Goal: Information Seeking & Learning: Compare options

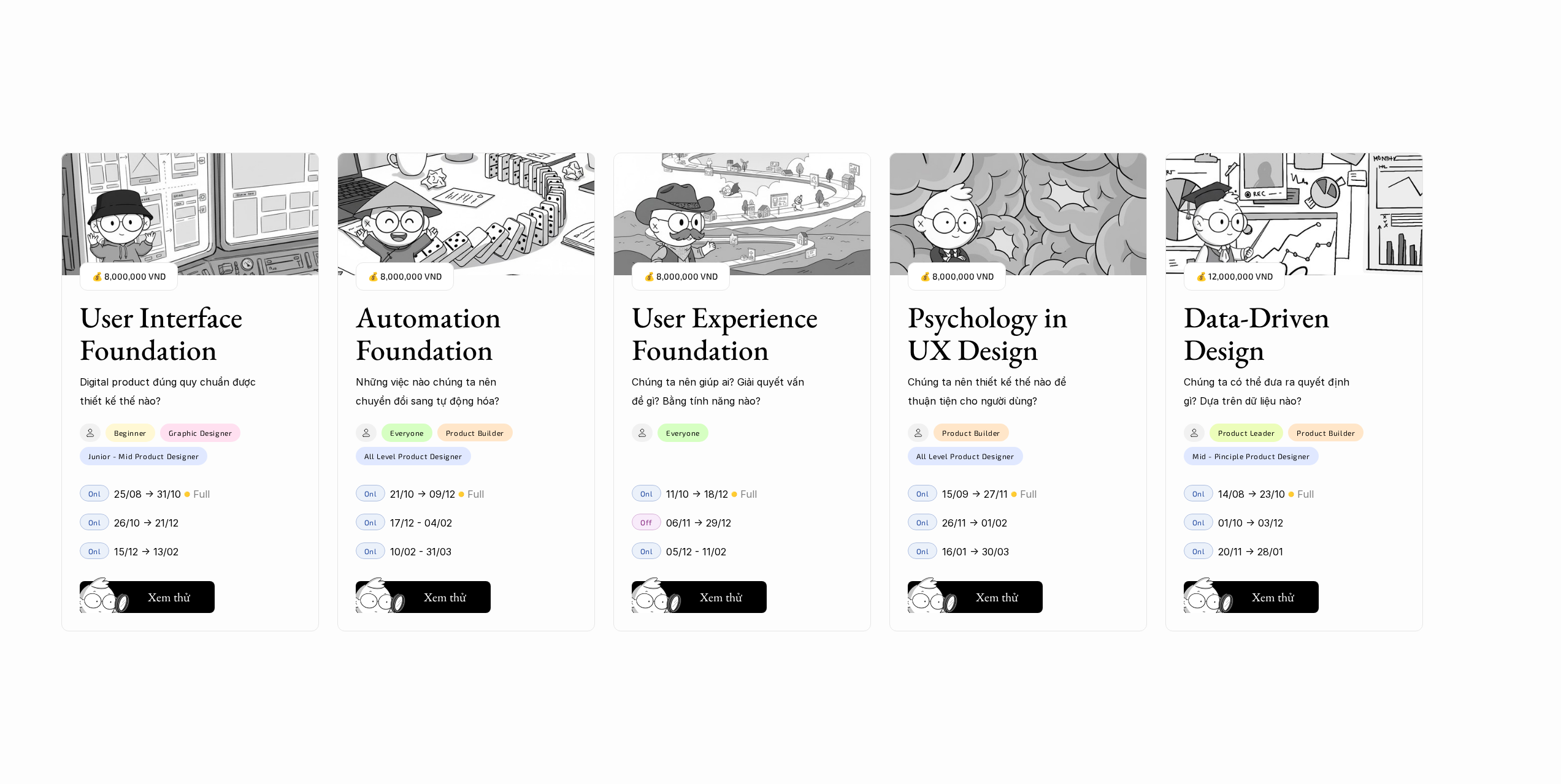
scroll to position [1288, 0]
click at [203, 612] on button "Hay thôi Xem thử" at bounding box center [147, 597] width 135 height 32
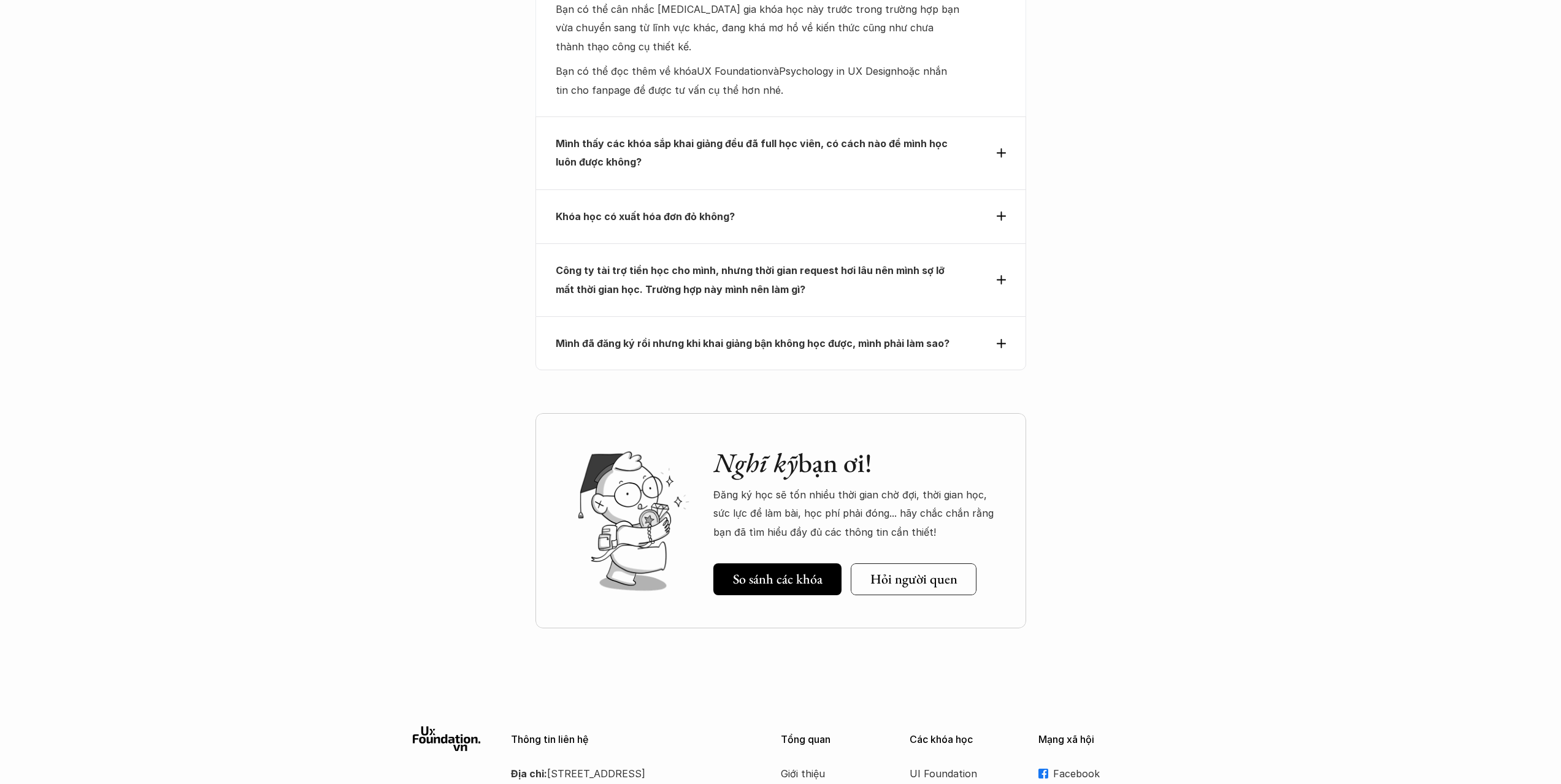
scroll to position [4108, 0]
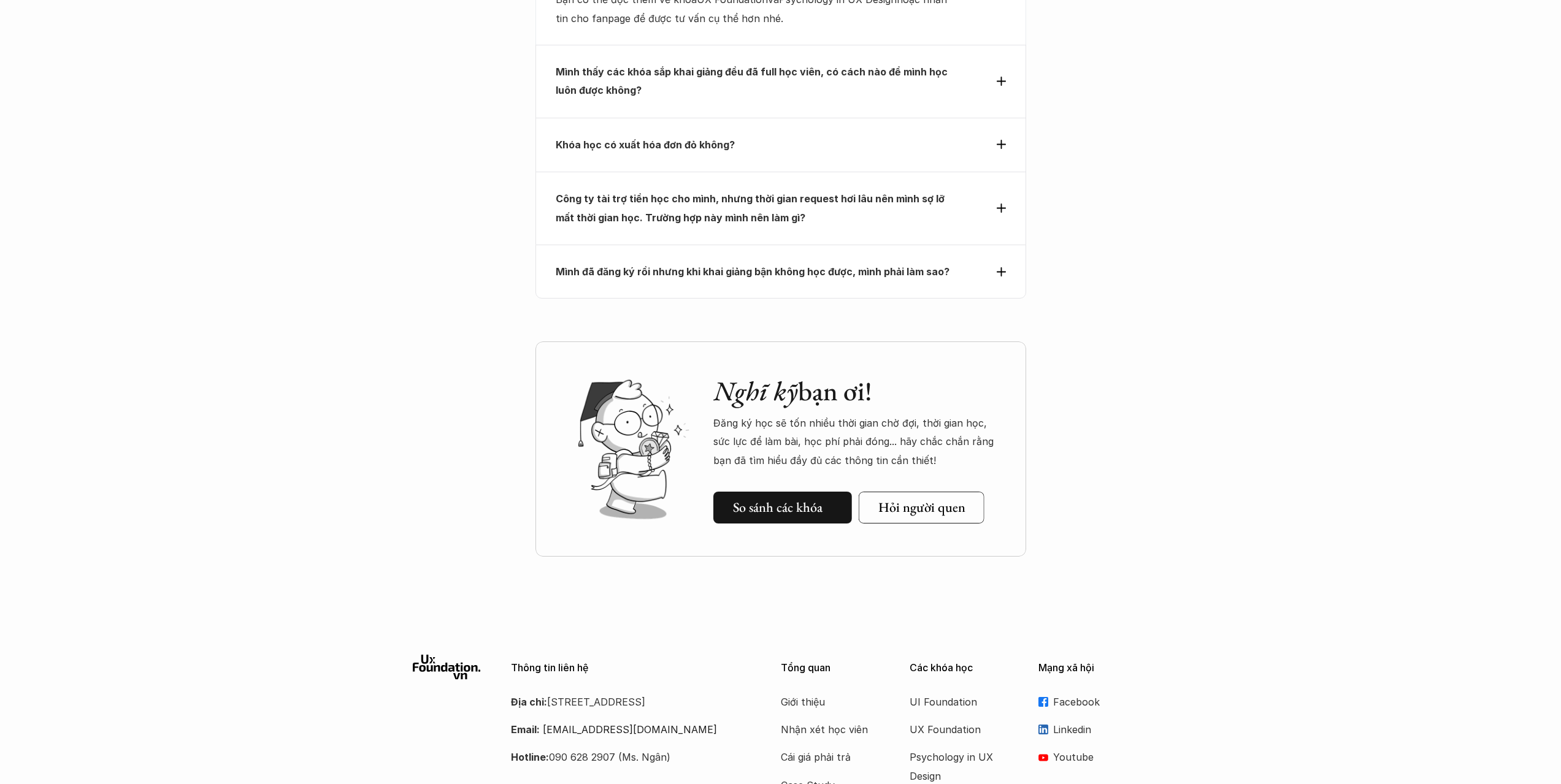
click at [810, 500] on h5 "So sánh các khóa" at bounding box center [777, 508] width 90 height 16
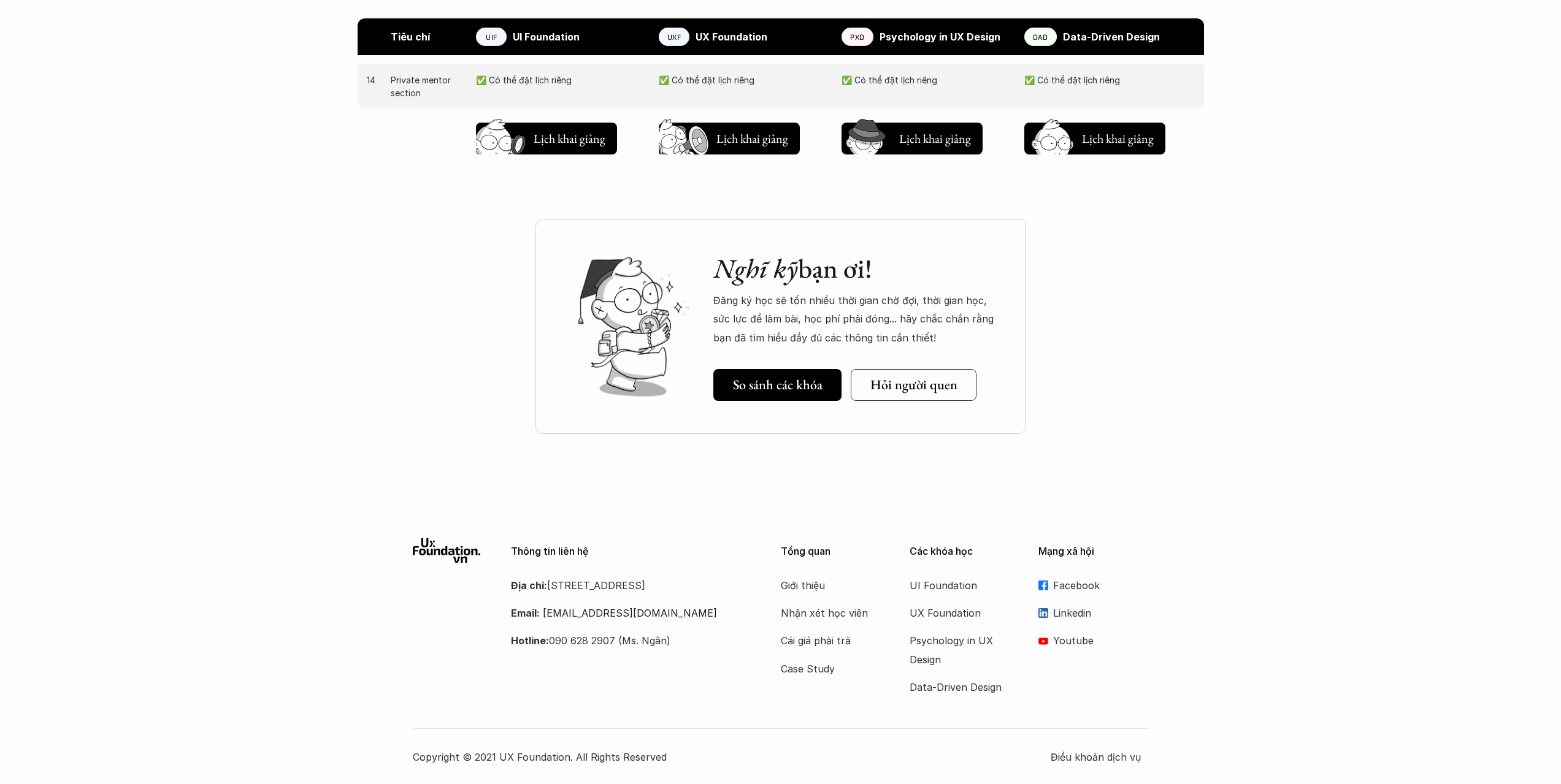
scroll to position [1467, 0]
